Goal: Task Accomplishment & Management: Manage account settings

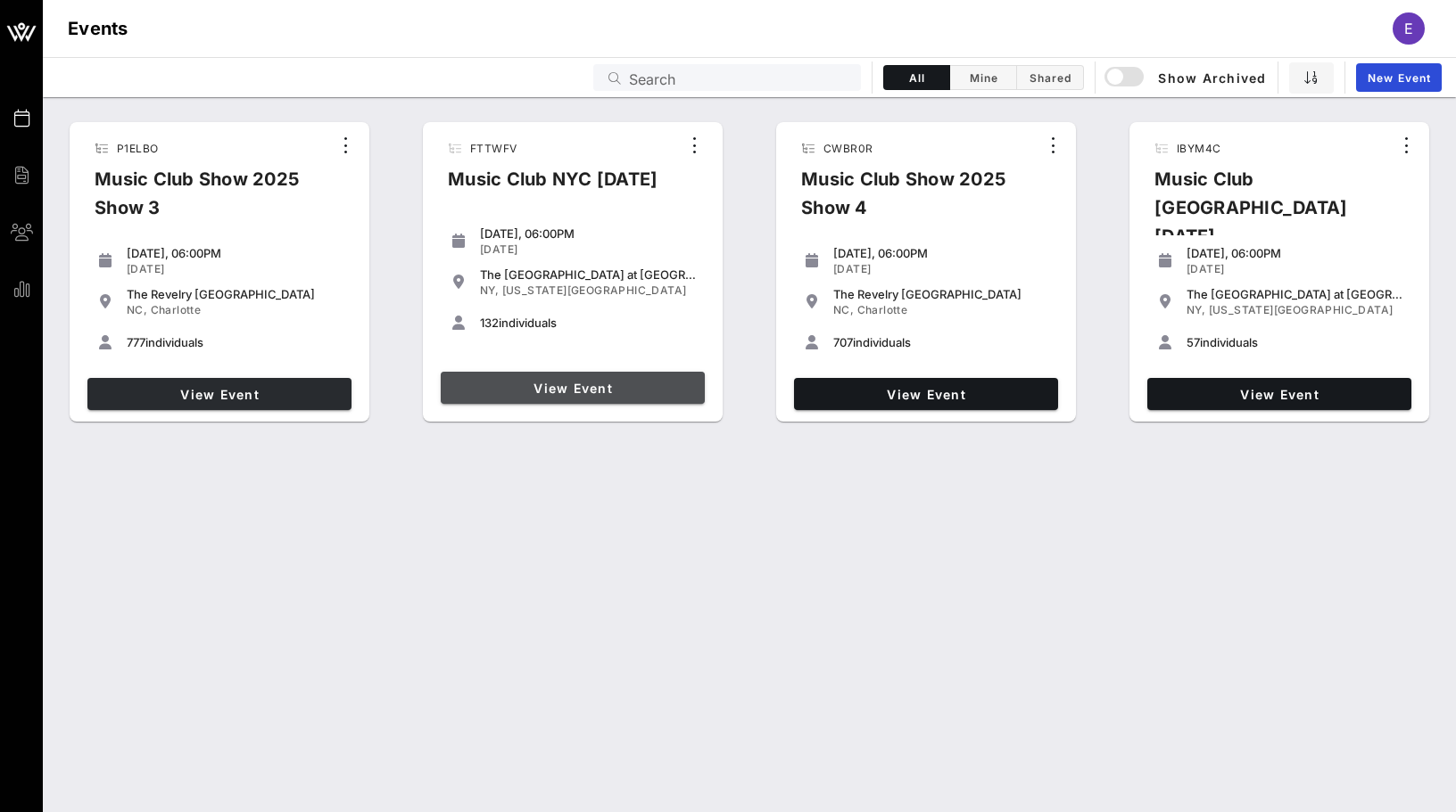
drag, startPoint x: 601, startPoint y: 380, endPoint x: 307, endPoint y: 396, distance: 294.4
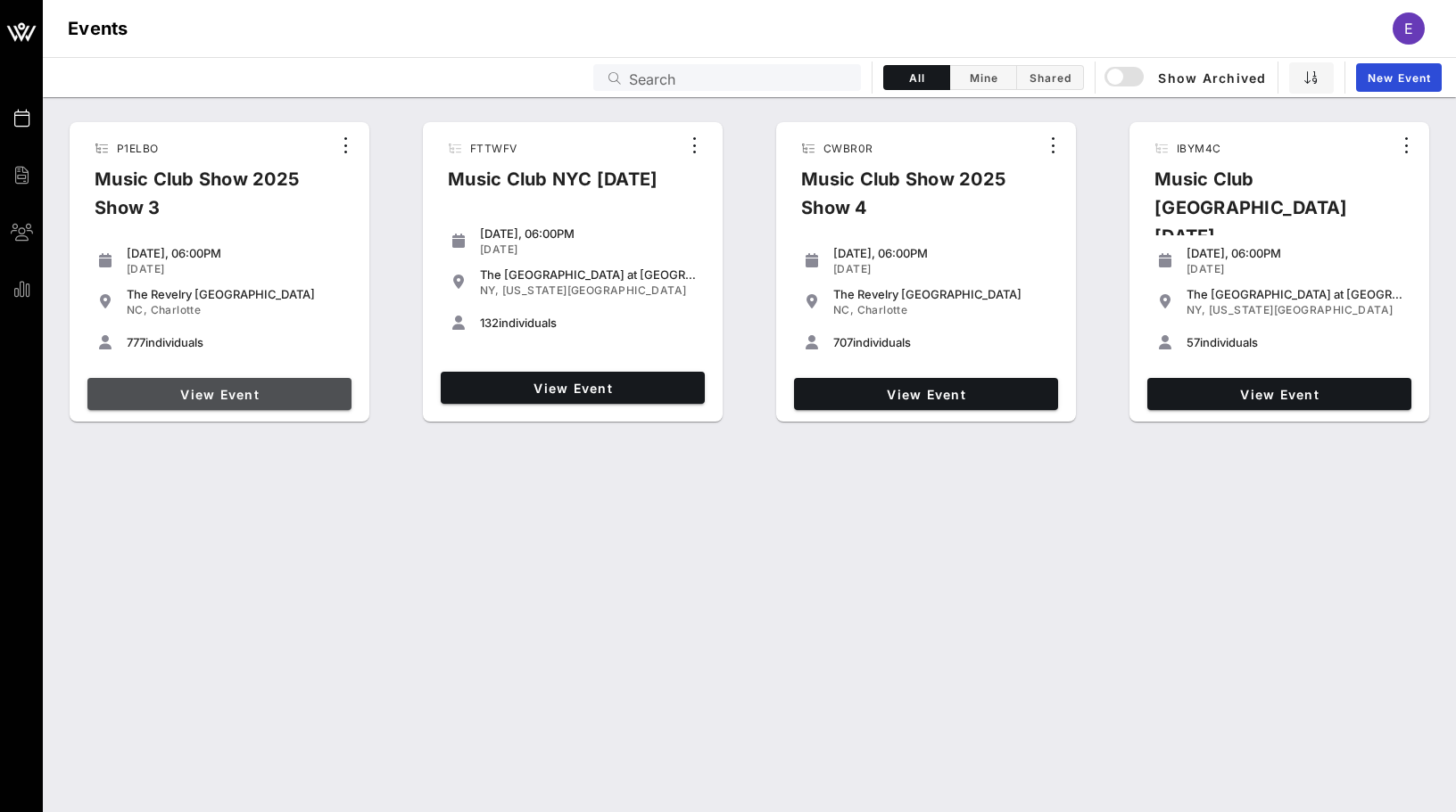
click at [307, 395] on span "View Event" at bounding box center [219, 395] width 250 height 15
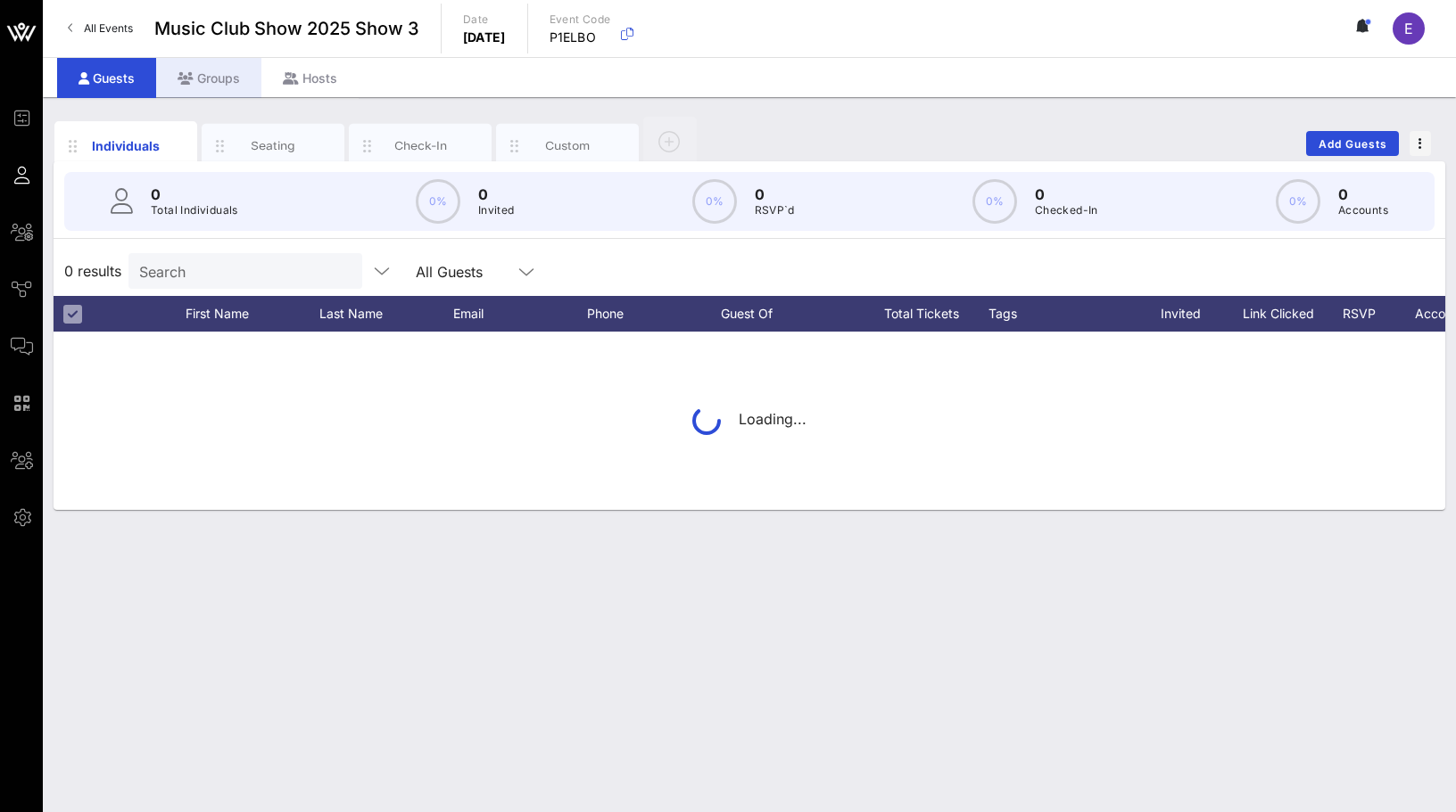
click at [210, 87] on div "Groups" at bounding box center [209, 79] width 105 height 40
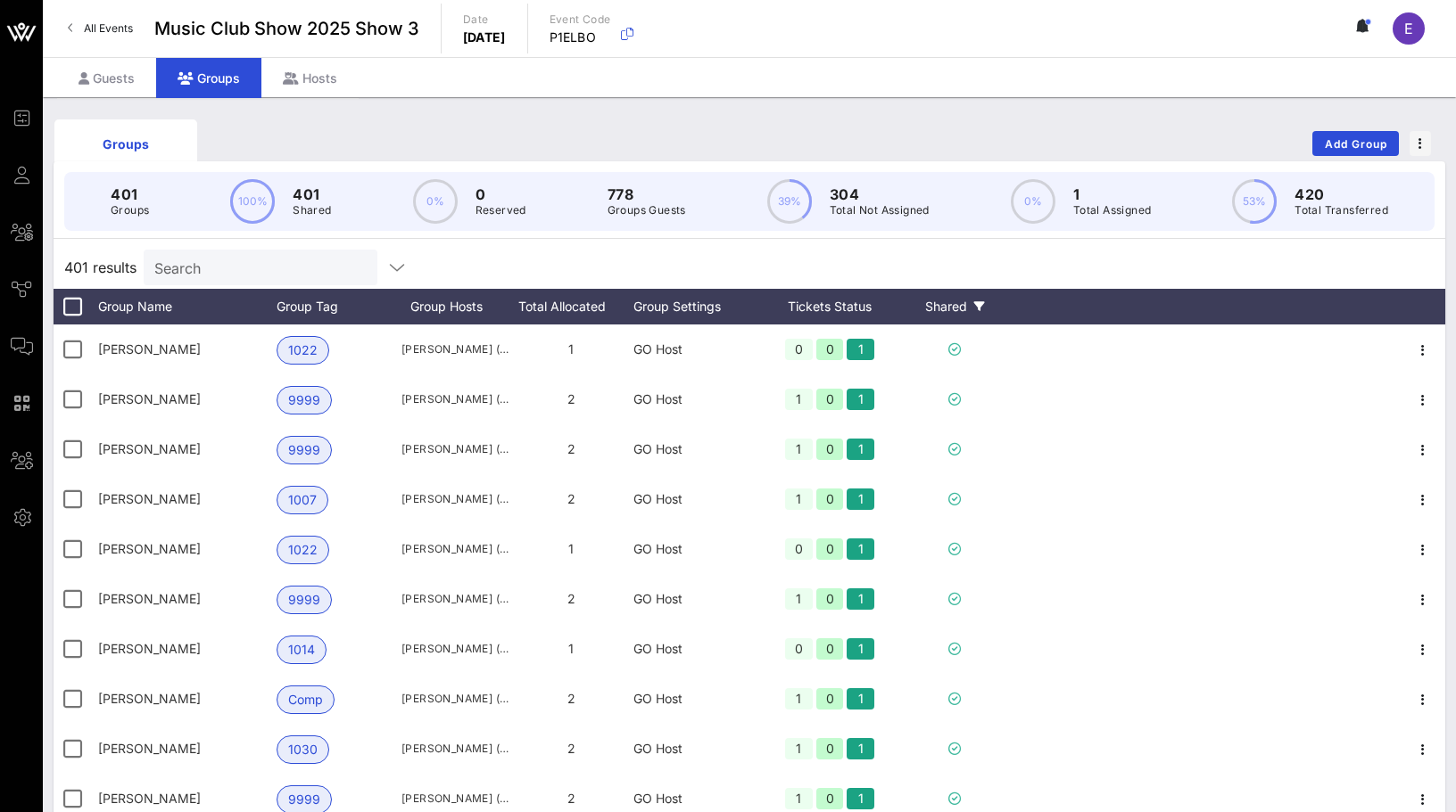
click at [962, 320] on div "Shared" at bounding box center [955, 306] width 107 height 35
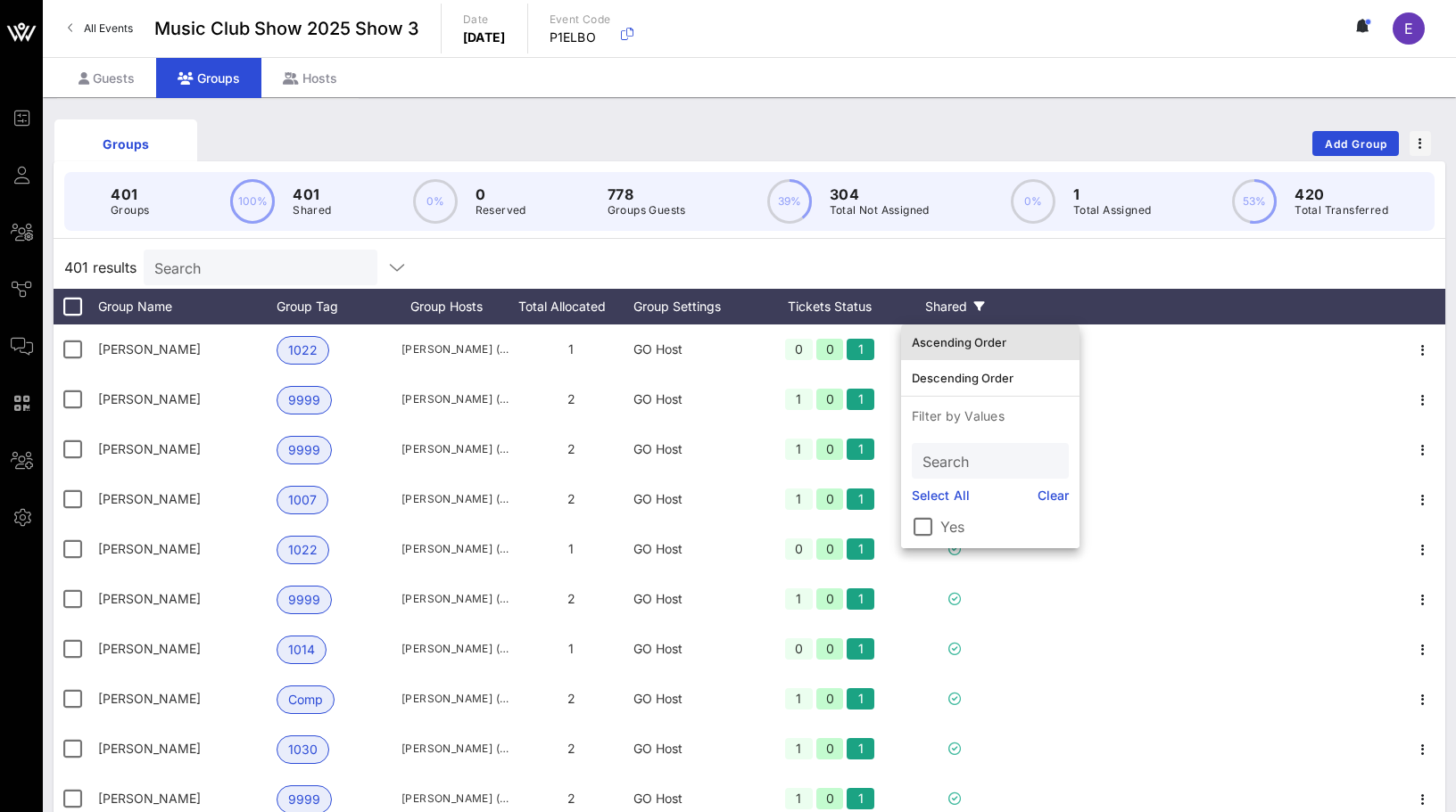
click at [967, 334] on div "Ascending Order" at bounding box center [990, 343] width 157 height 29
click at [981, 267] on div "401 results Search" at bounding box center [749, 267] width 1392 height 43
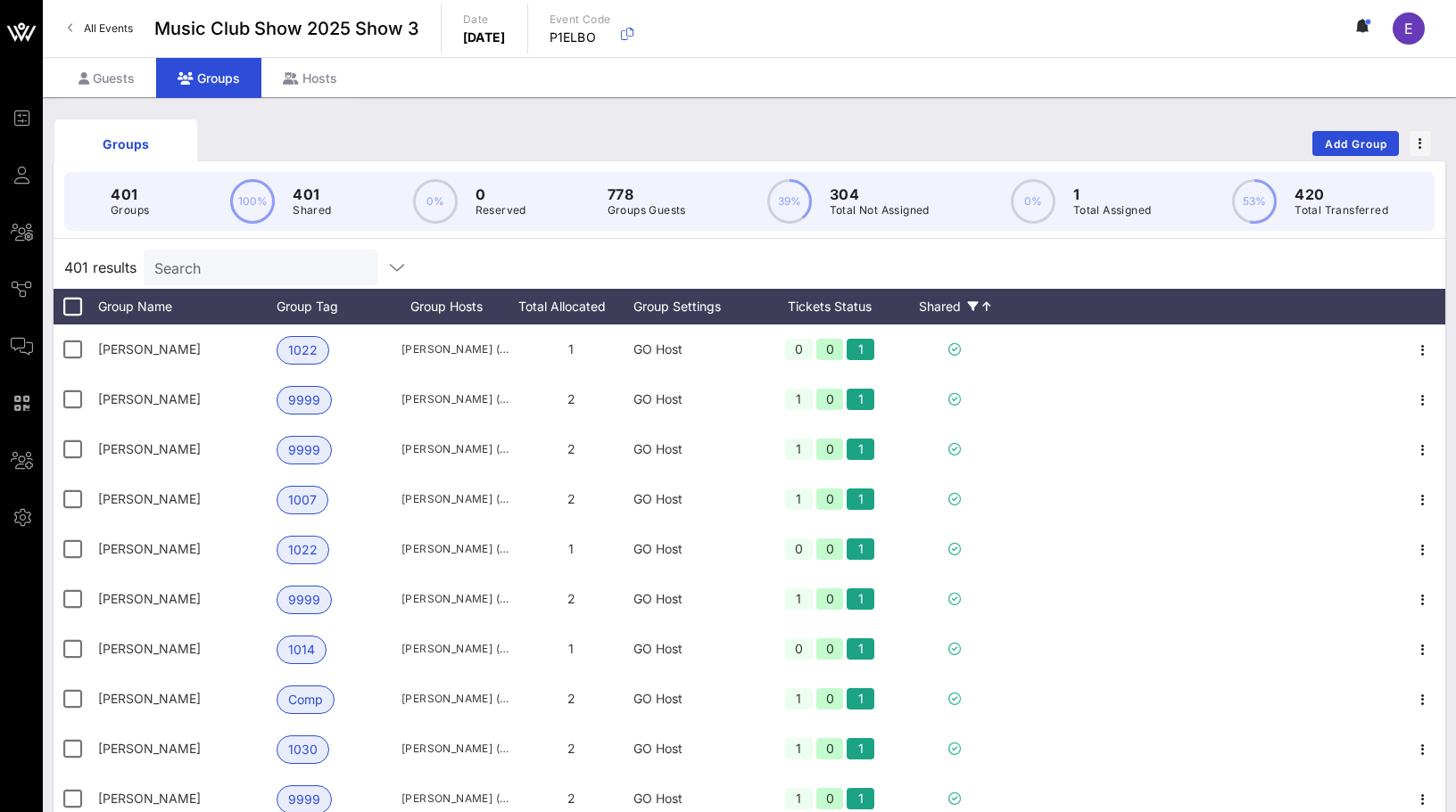
click at [923, 305] on div "Shared" at bounding box center [955, 306] width 107 height 35
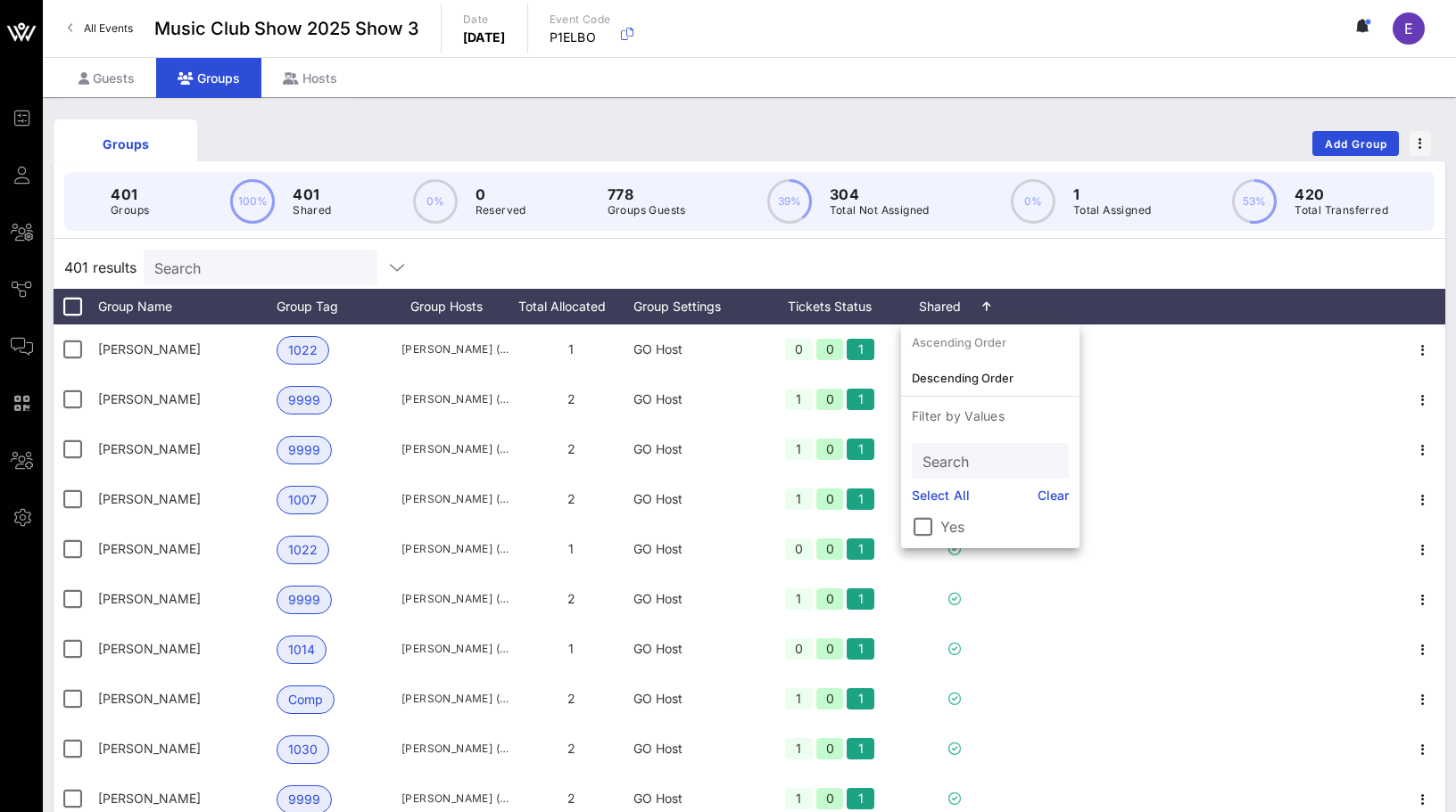
click at [240, 259] on input "Search" at bounding box center [259, 267] width 209 height 23
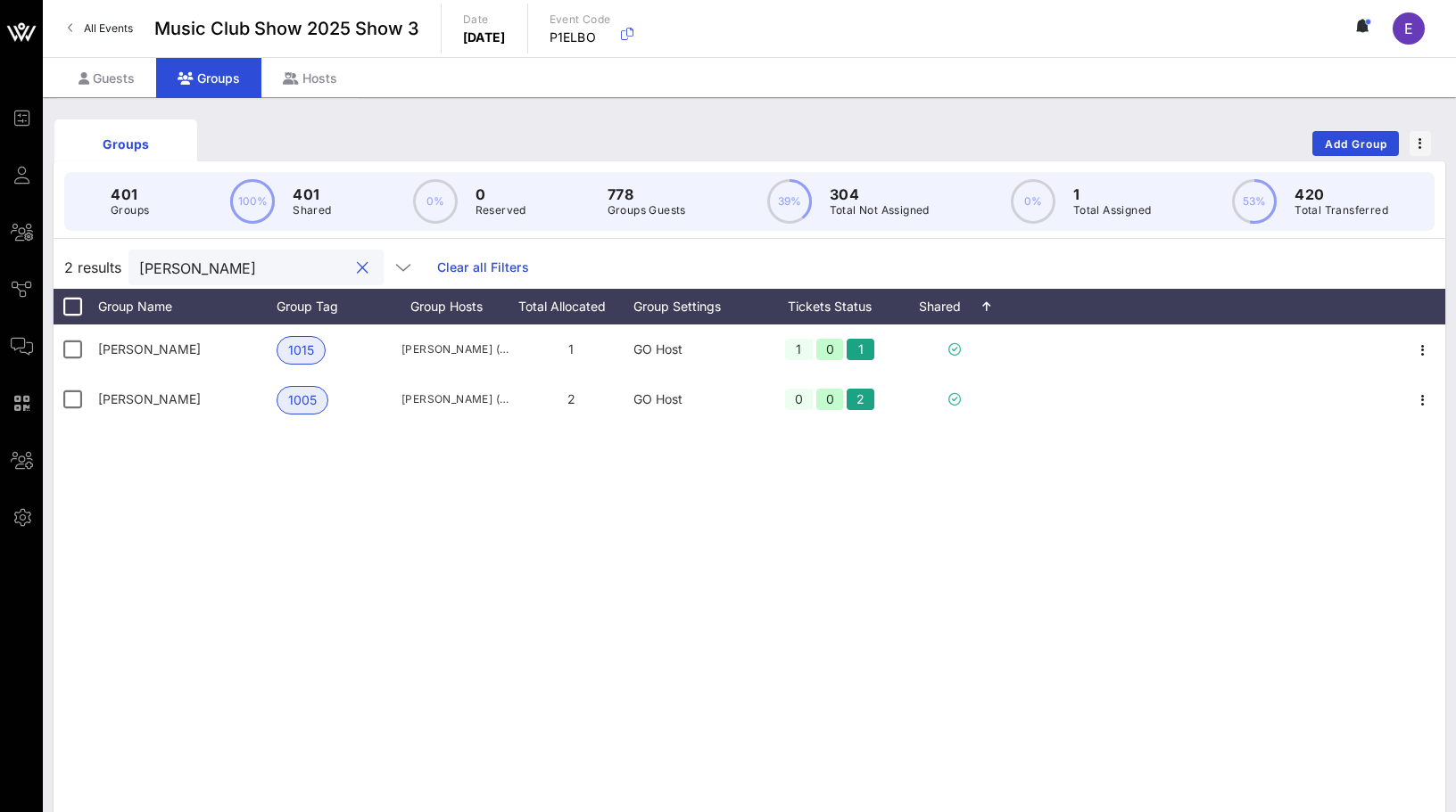
type input "[PERSON_NAME]"
click at [105, 21] on span "All Events" at bounding box center [108, 28] width 49 height 13
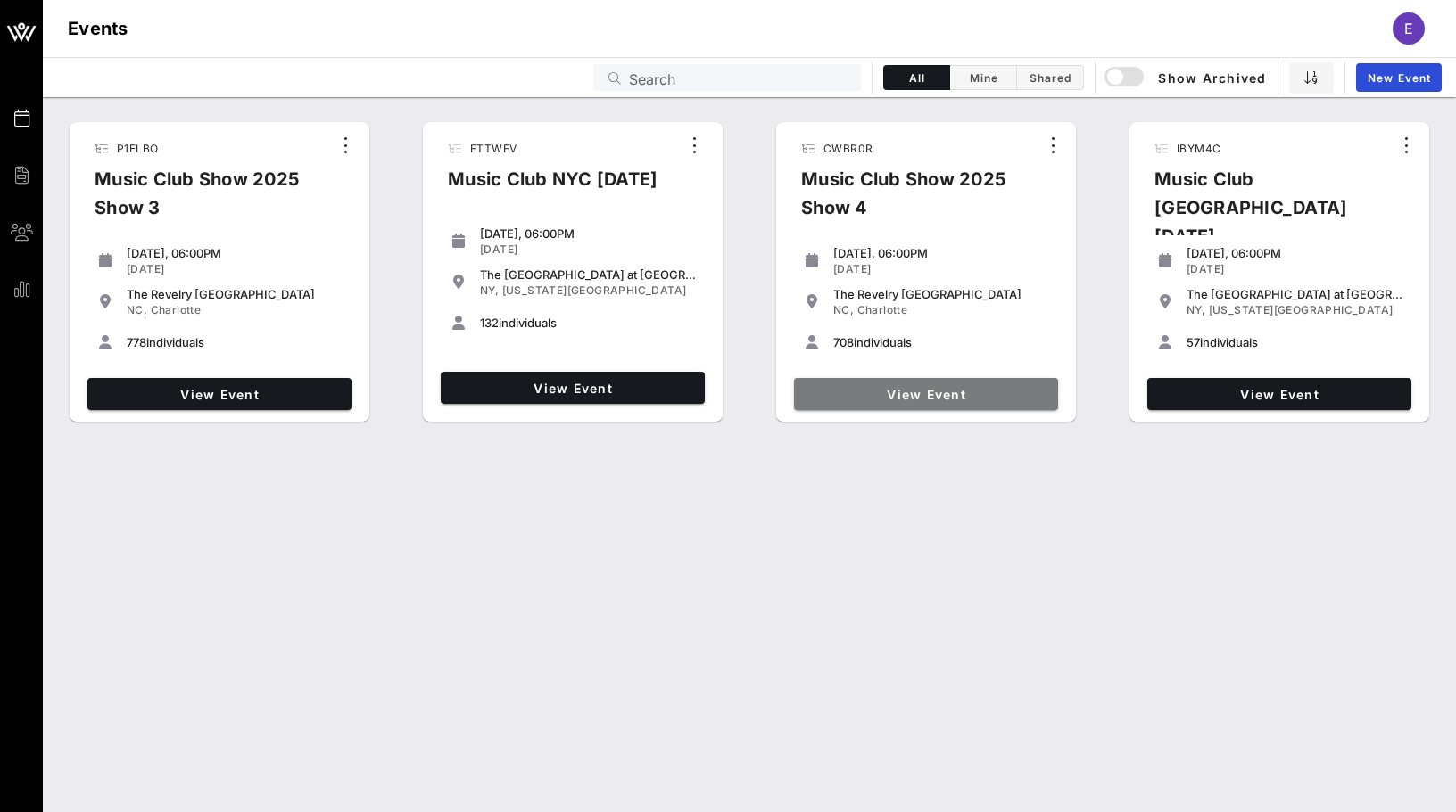
click at [990, 394] on span "View Event" at bounding box center [925, 395] width 250 height 15
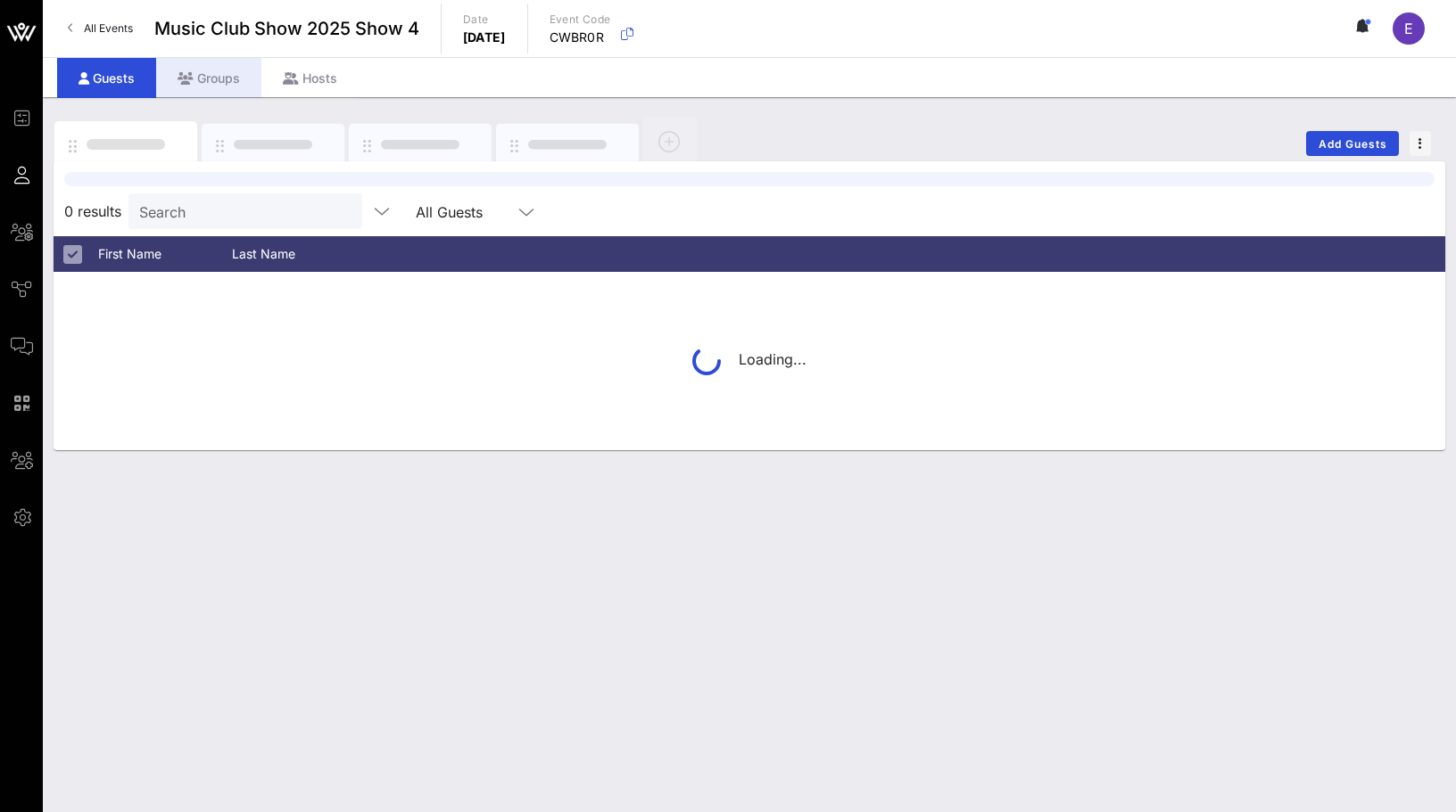
click at [219, 79] on div "Groups" at bounding box center [209, 79] width 105 height 40
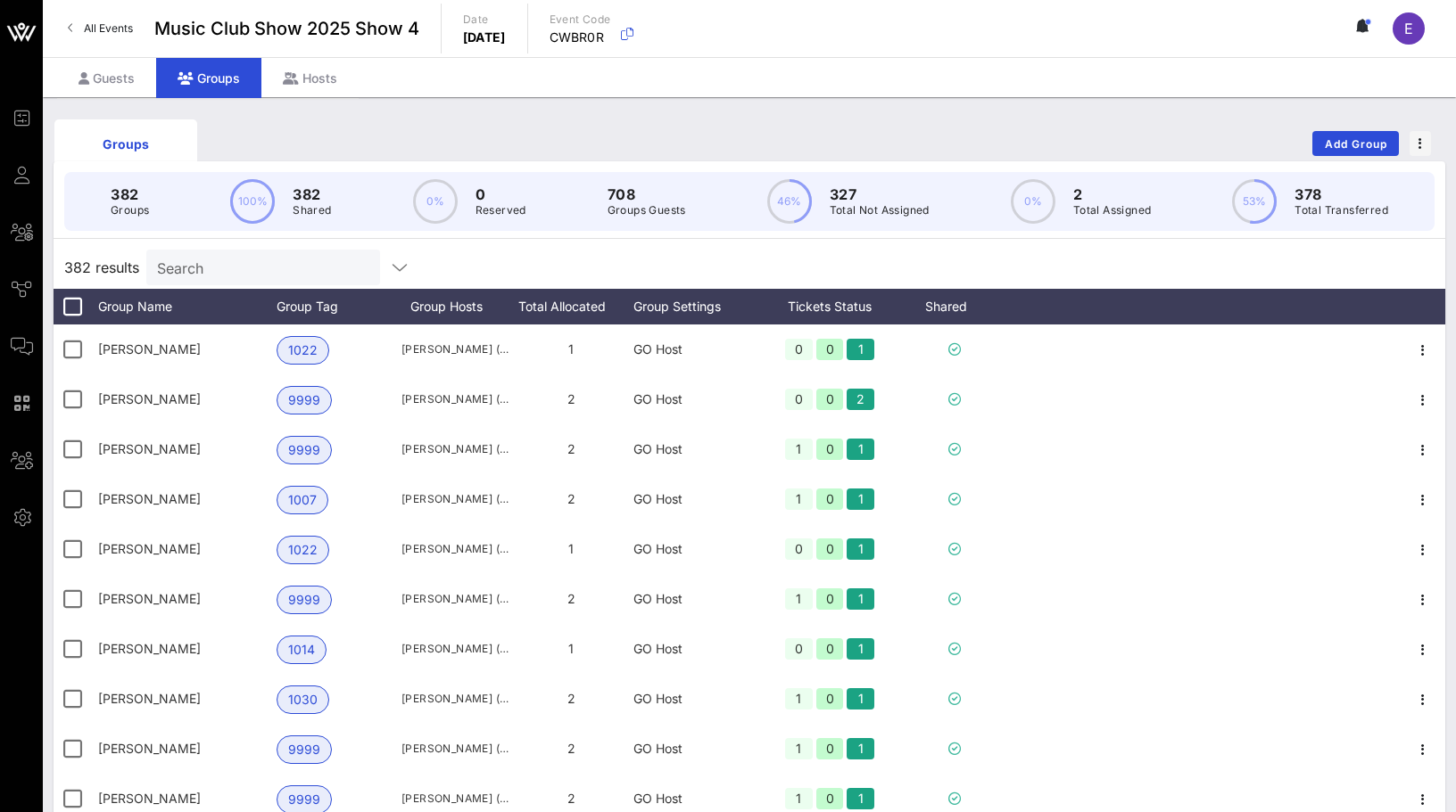
click at [287, 267] on input "Search" at bounding box center [262, 267] width 209 height 23
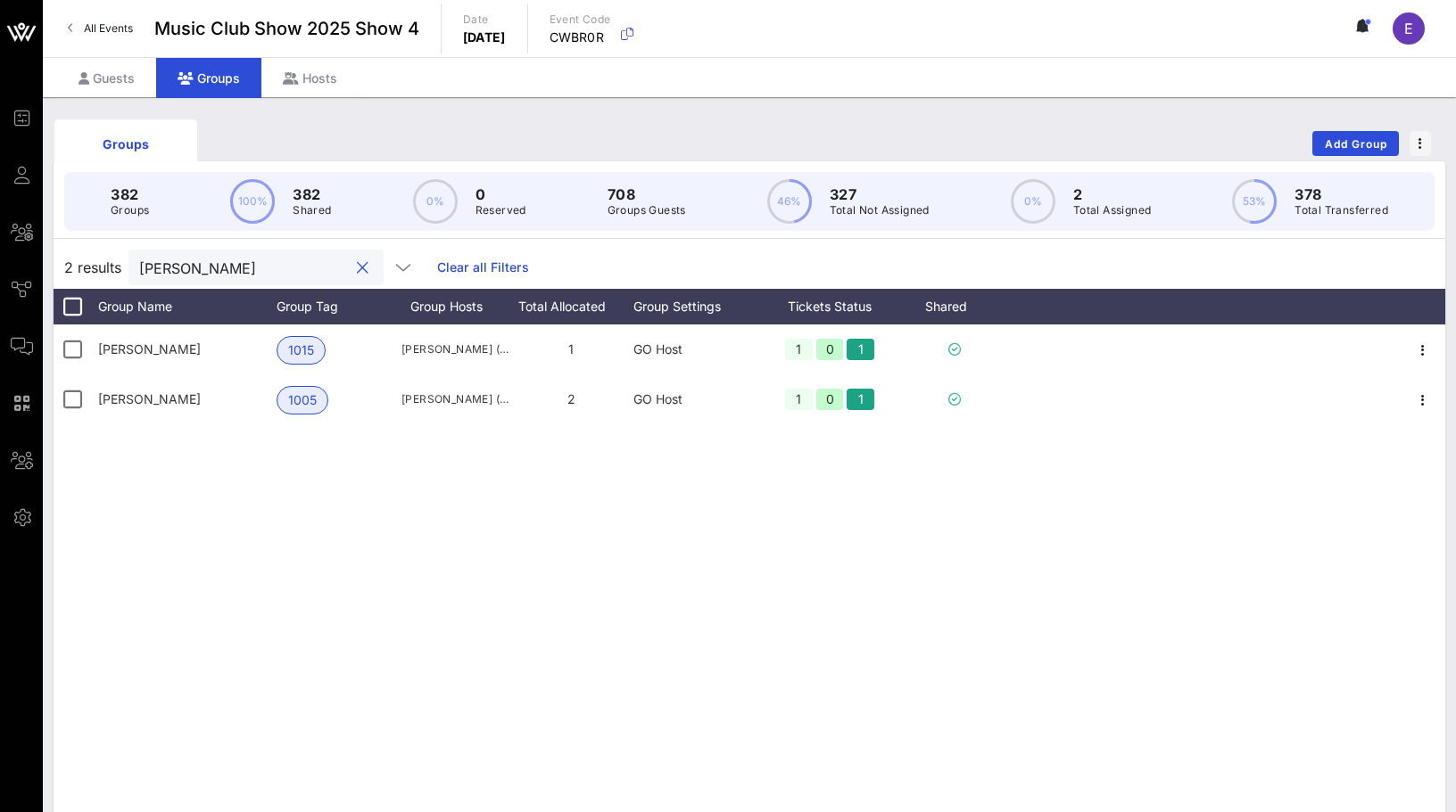
type input "[PERSON_NAME]"
